Goal: Information Seeking & Learning: Learn about a topic

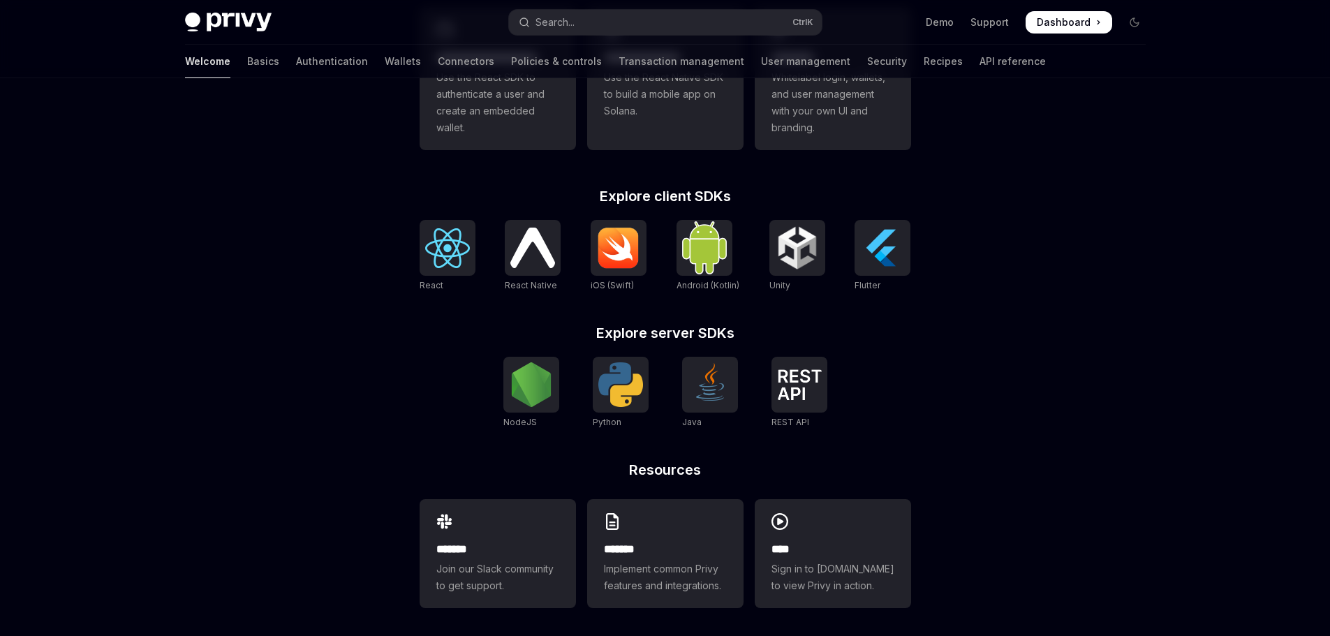
scroll to position [474, 0]
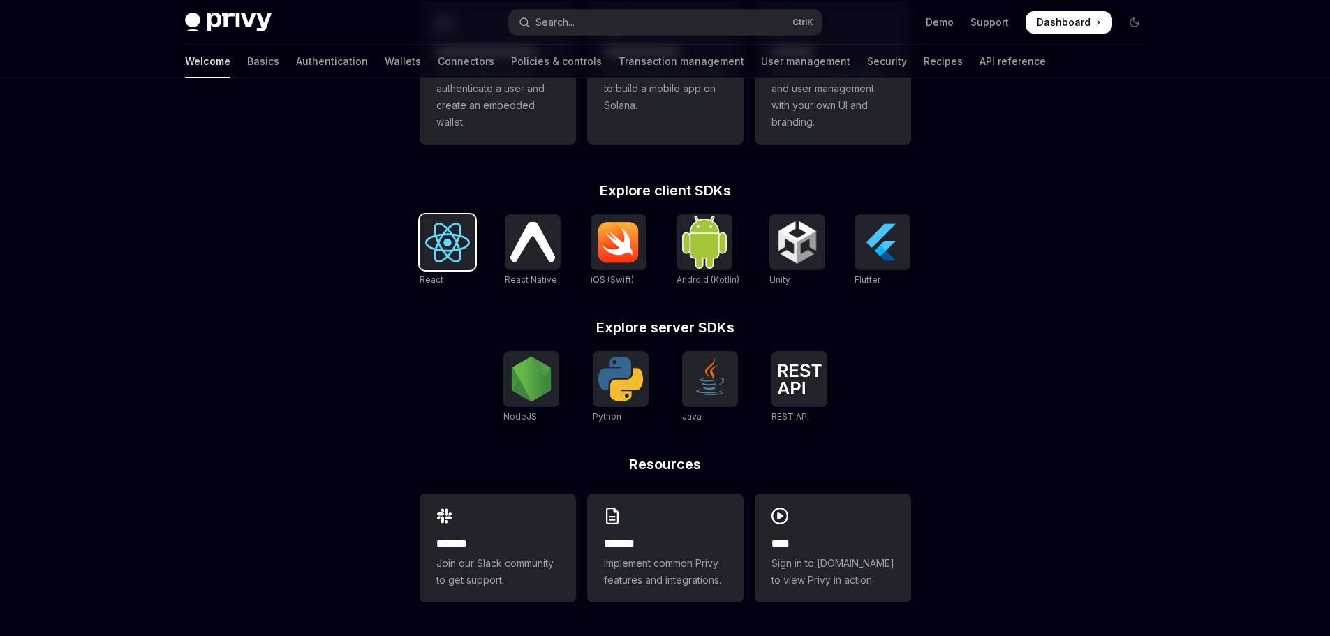
click at [467, 243] on img at bounding box center [447, 243] width 45 height 40
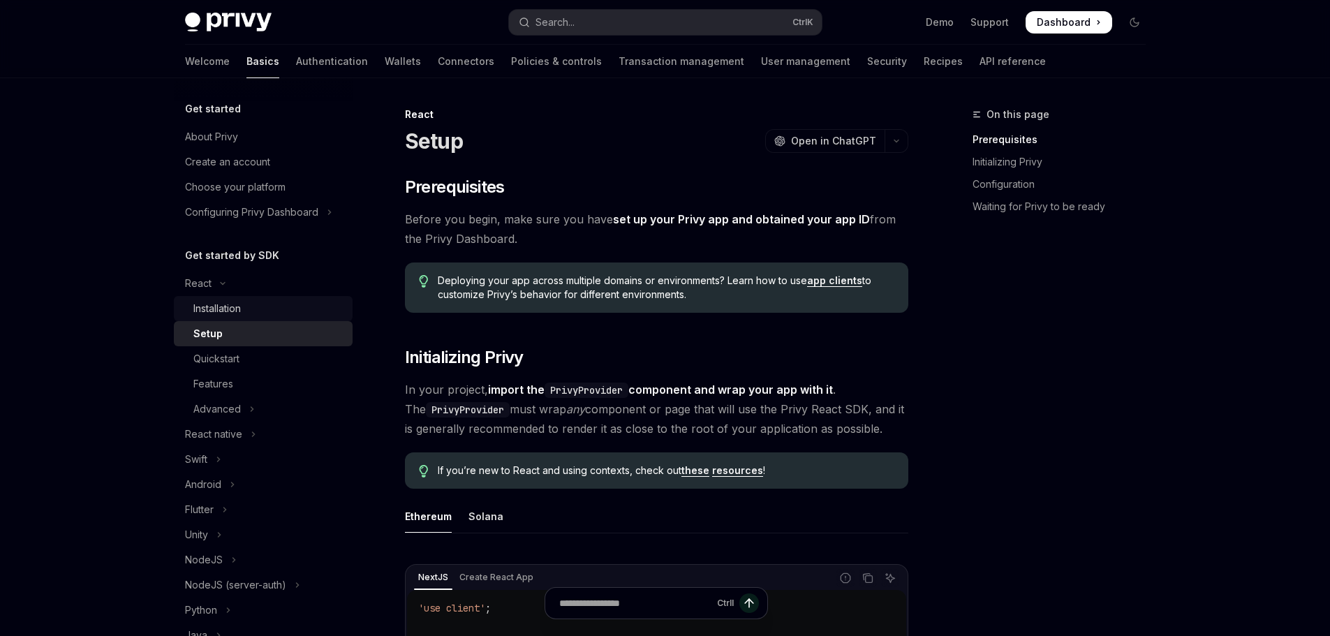
click at [261, 306] on div "Installation" at bounding box center [268, 308] width 151 height 17
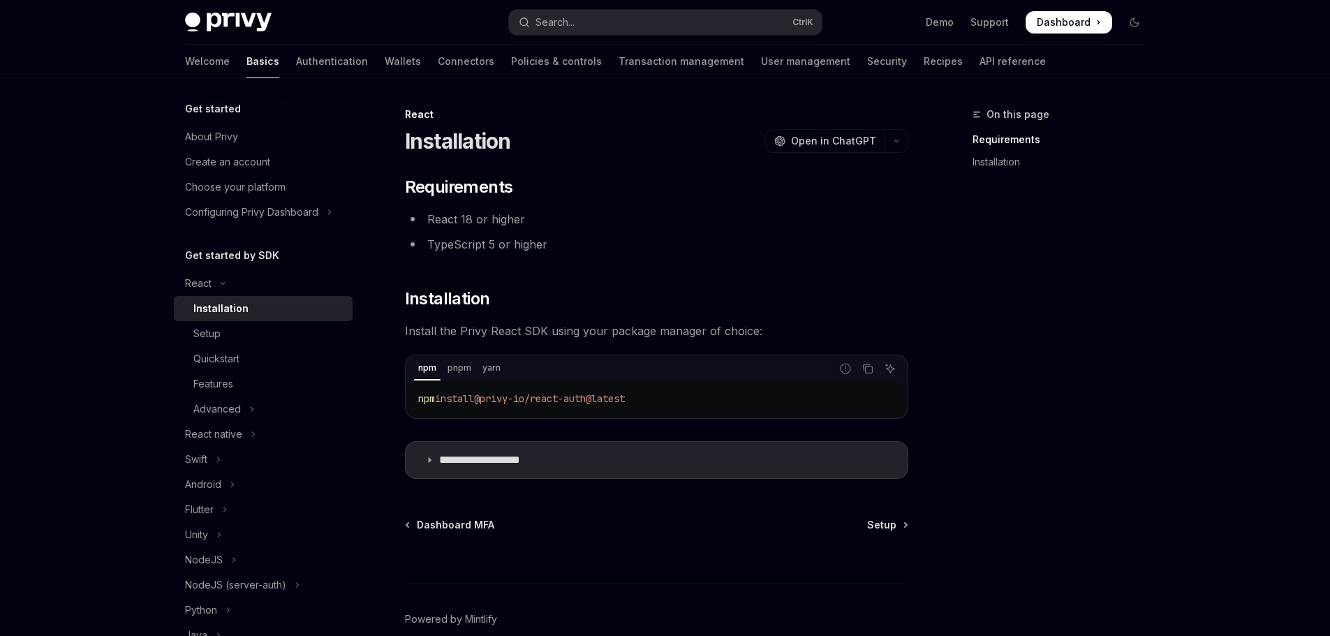
click at [1169, 589] on div "**********" at bounding box center [665, 391] width 1028 height 626
click at [475, 454] on p "**********" at bounding box center [496, 460] width 115 height 14
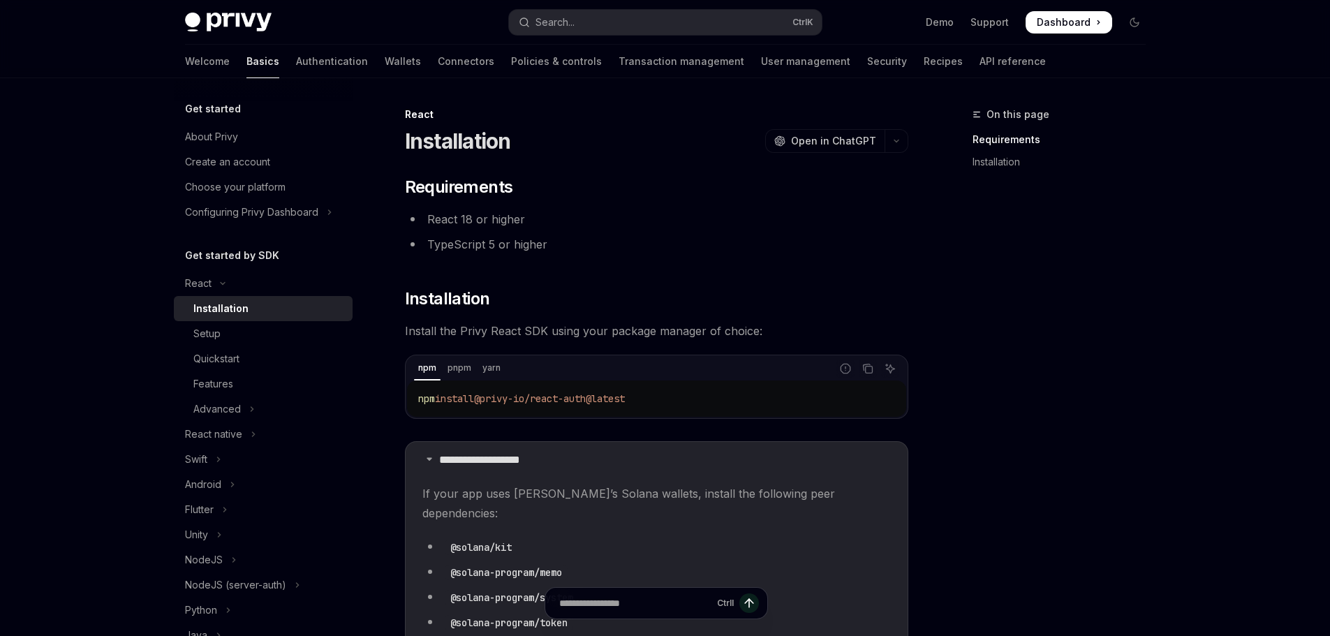
scroll to position [279, 0]
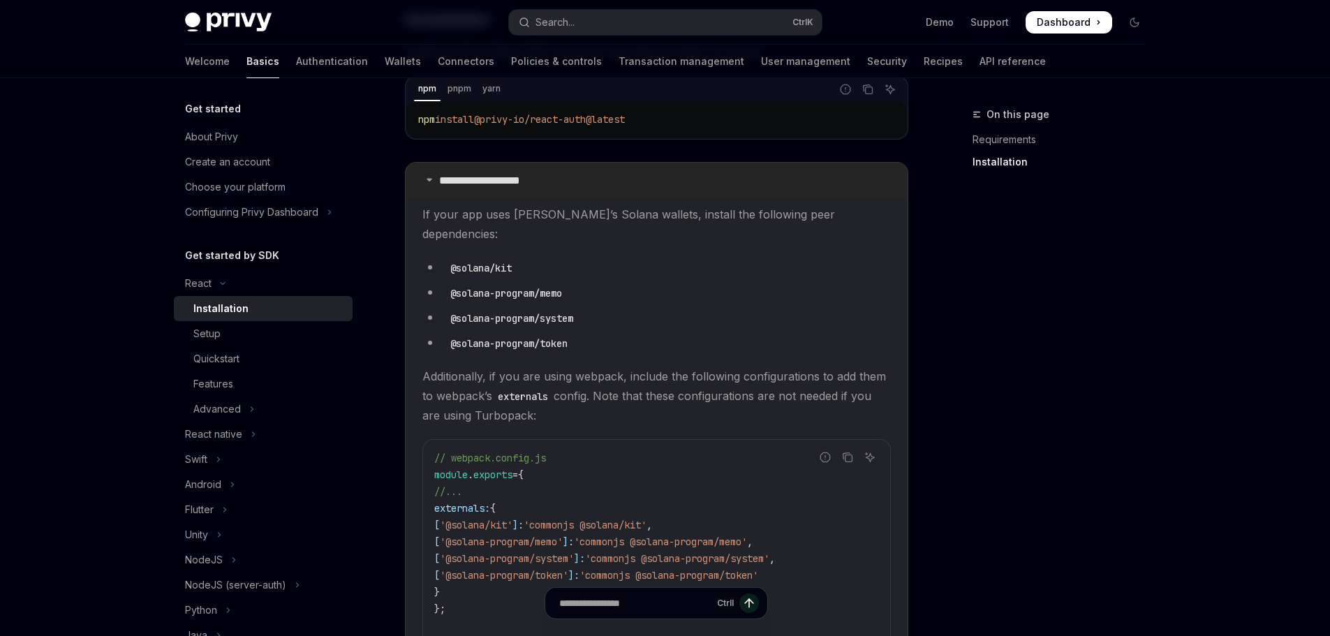
click at [545, 171] on summary "**********" at bounding box center [657, 181] width 502 height 36
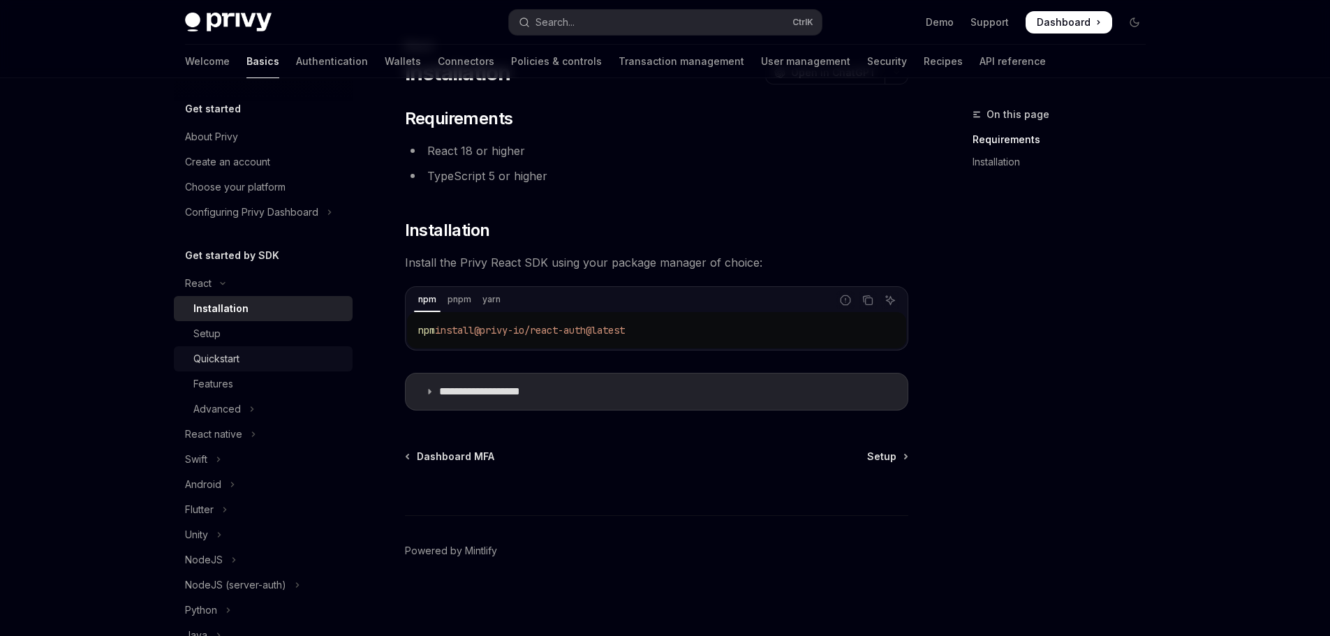
click at [210, 353] on div "Quickstart" at bounding box center [216, 358] width 46 height 17
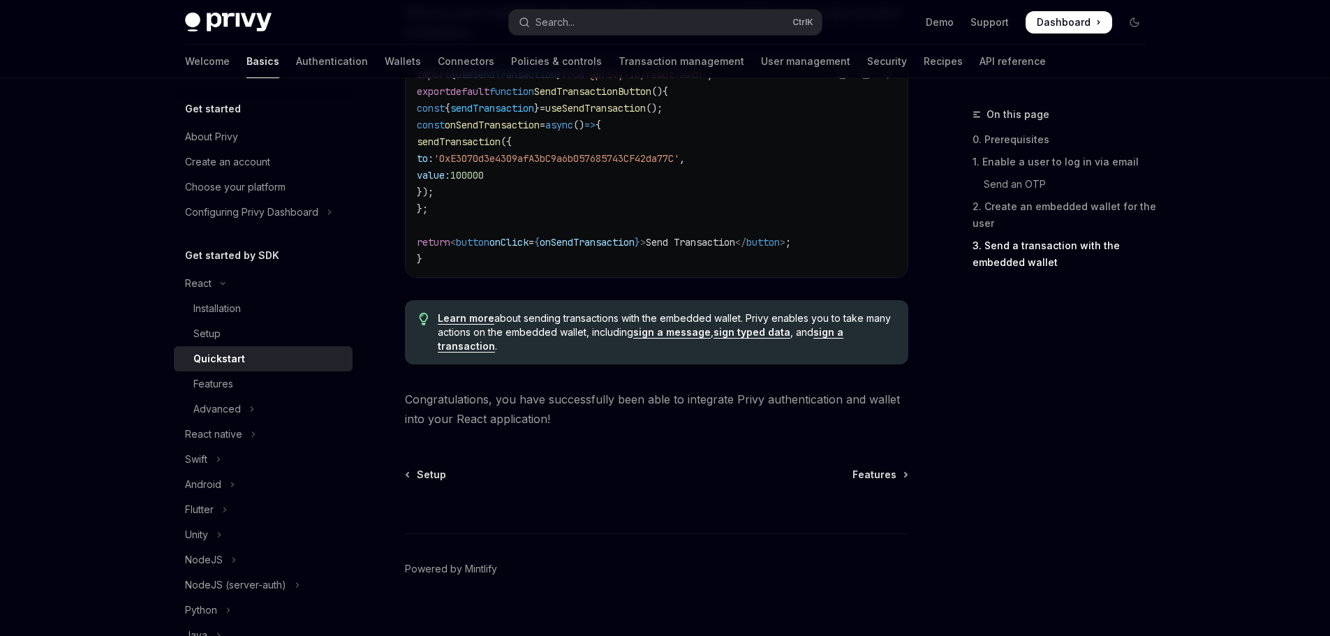
scroll to position [1407, 0]
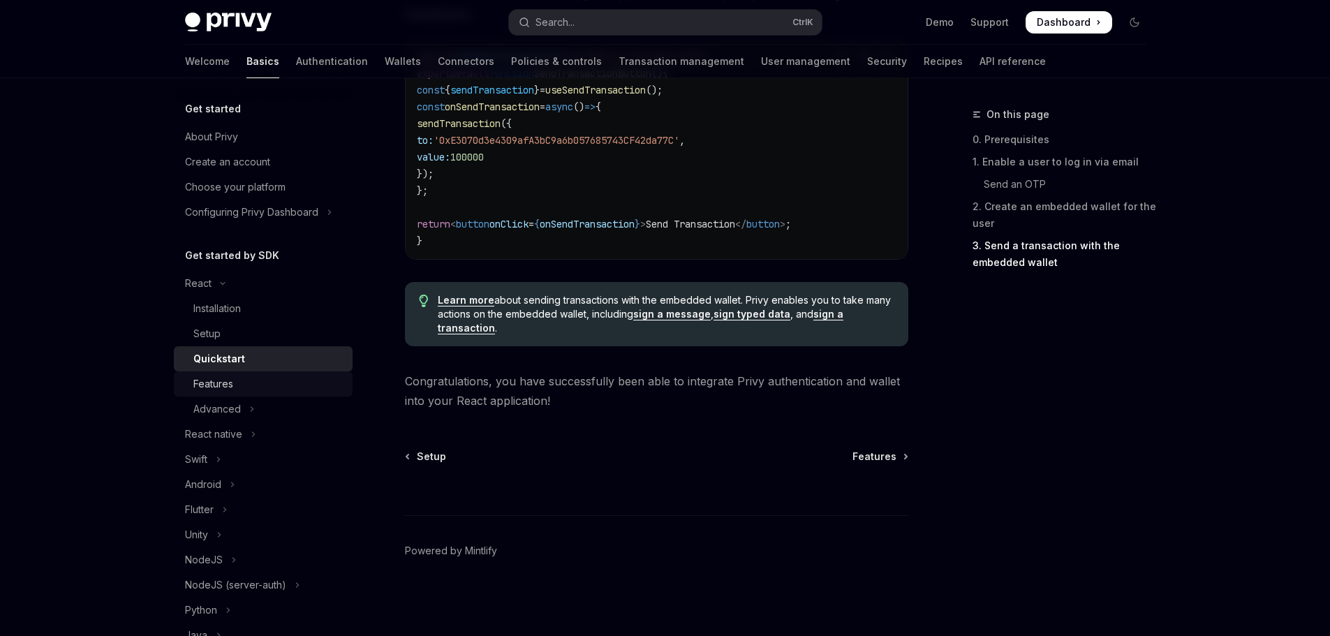
click at [241, 387] on div "Features" at bounding box center [268, 384] width 151 height 17
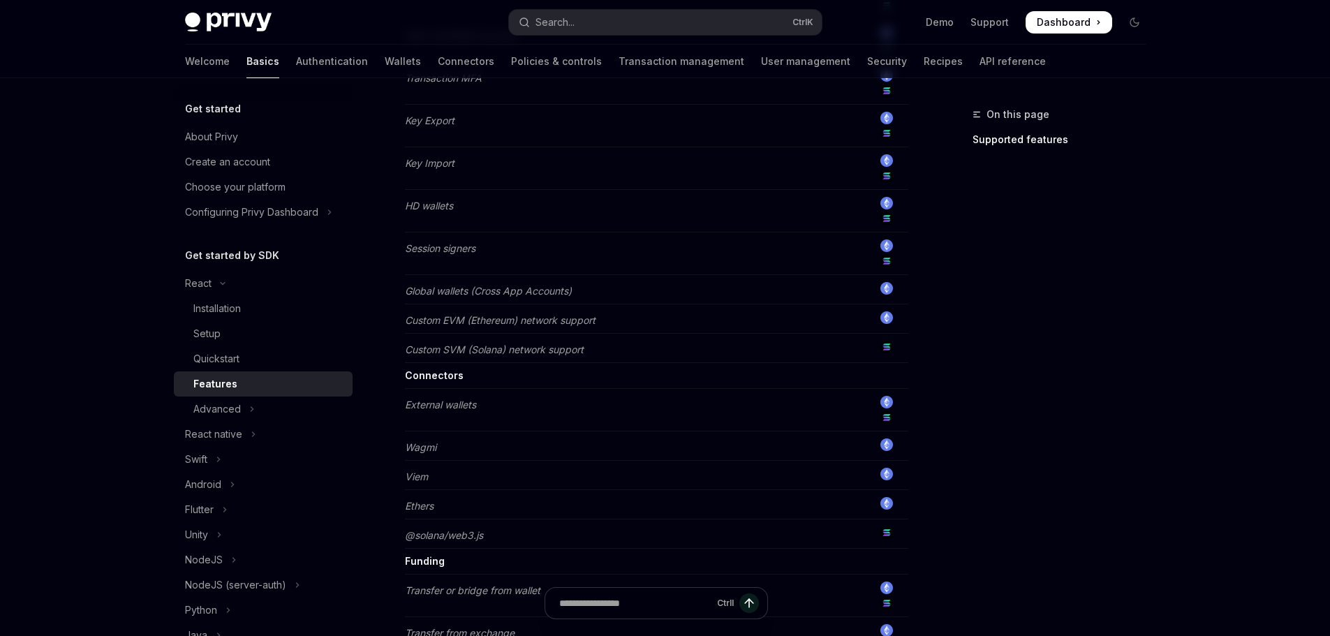
scroll to position [838, 0]
click at [289, 407] on button "Advanced" at bounding box center [263, 408] width 179 height 25
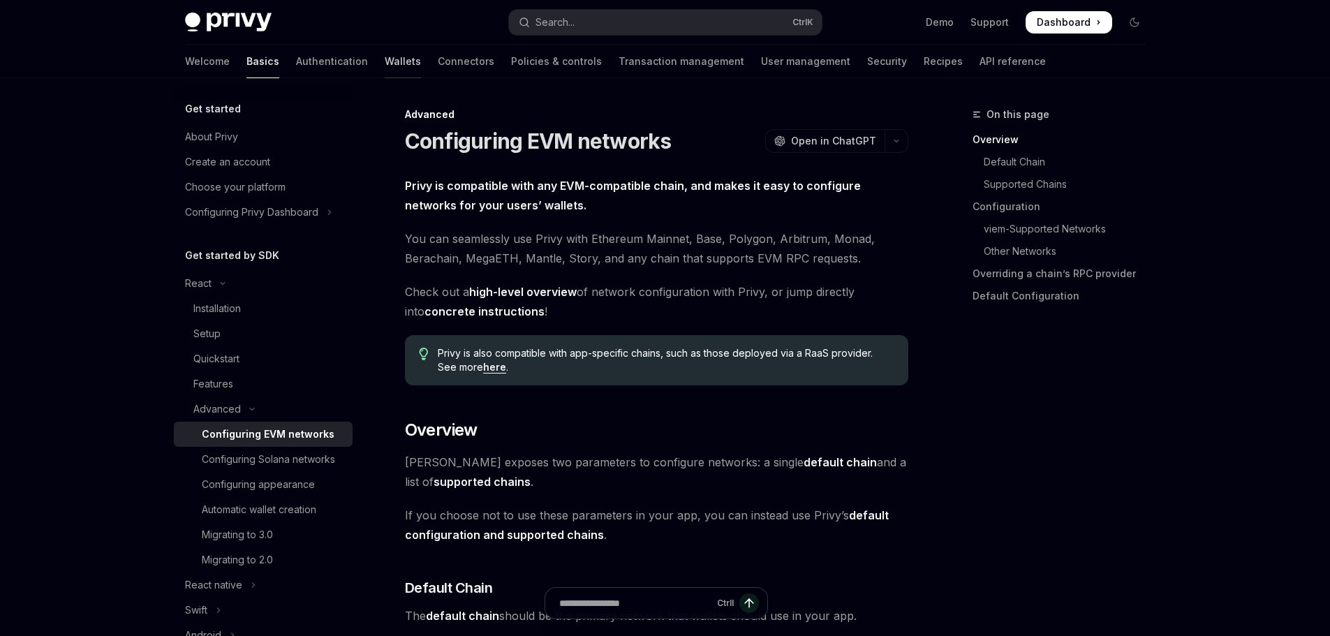
click at [385, 57] on link "Wallets" at bounding box center [403, 62] width 36 height 34
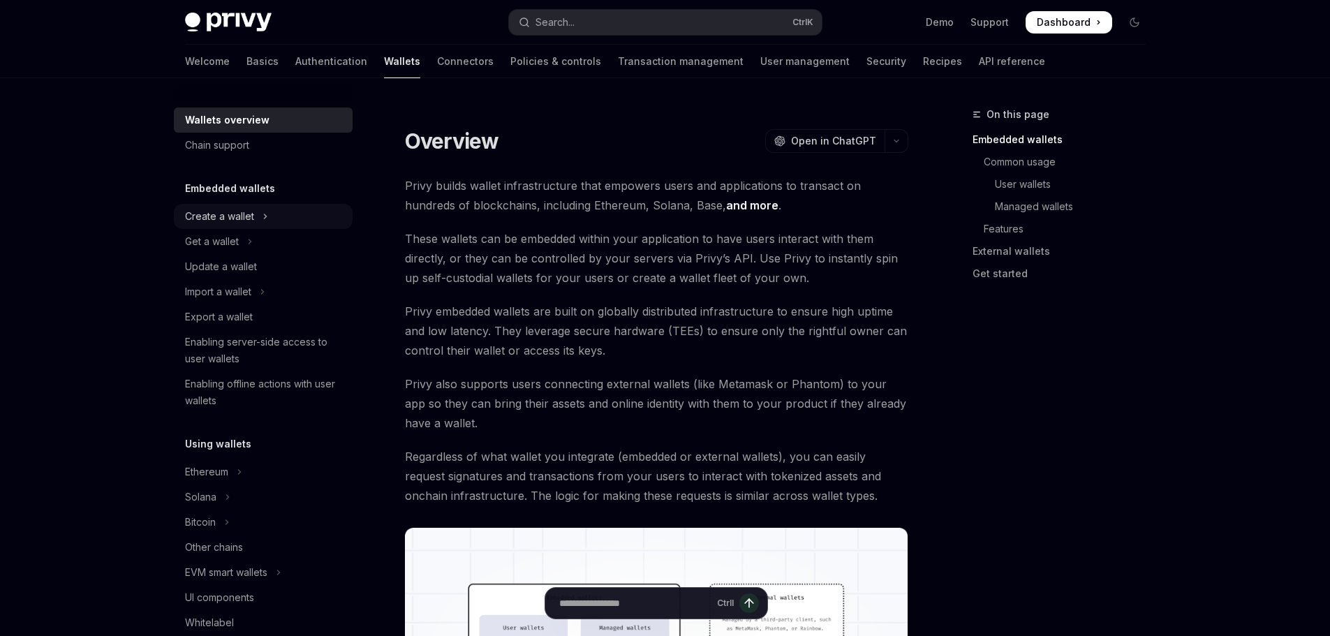
click at [283, 207] on button "Create a wallet" at bounding box center [263, 216] width 179 height 25
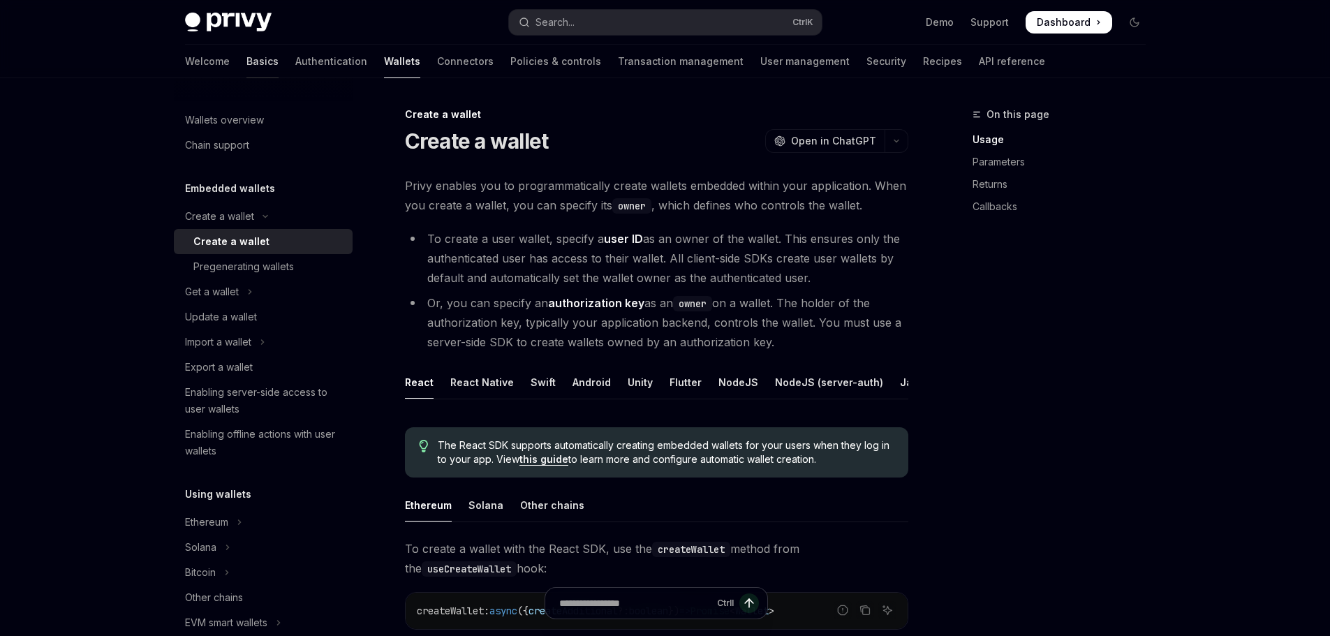
click at [246, 68] on link "Basics" at bounding box center [262, 62] width 32 height 34
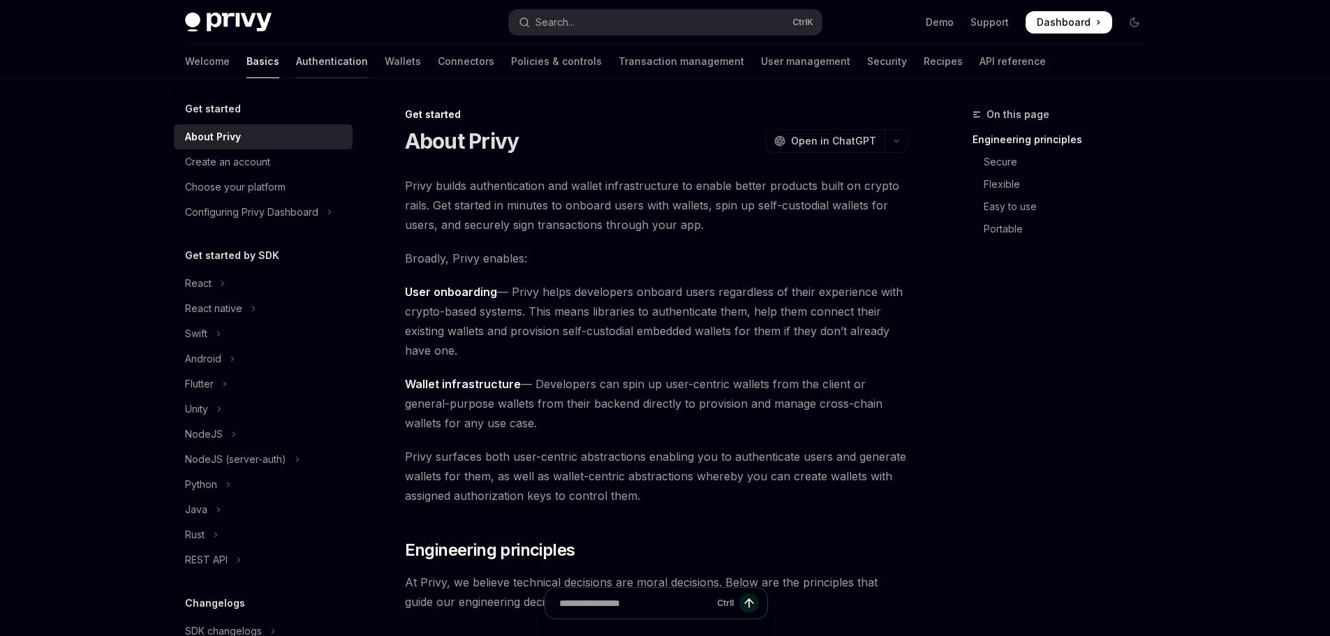
click at [296, 62] on link "Authentication" at bounding box center [332, 62] width 72 height 34
type textarea "*"
